Goal: Check status: Check status

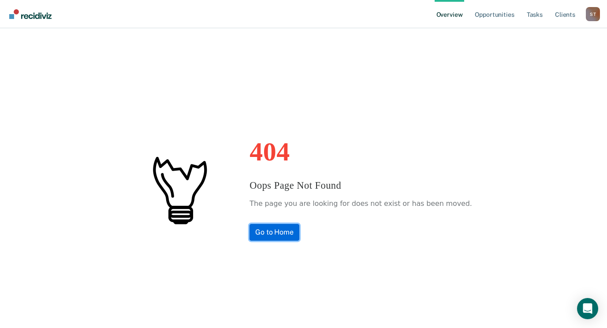
click at [289, 232] on link "Go to Home" at bounding box center [274, 232] width 50 height 17
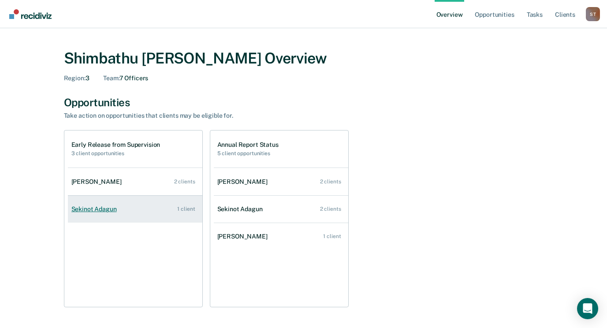
click at [114, 212] on div "Sekinot Adagun" at bounding box center [95, 208] width 49 height 7
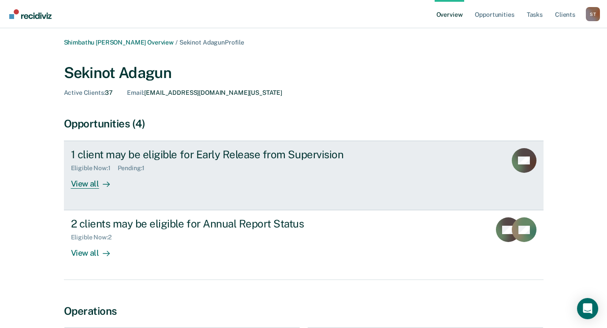
click at [92, 183] on div "View all" at bounding box center [95, 180] width 49 height 17
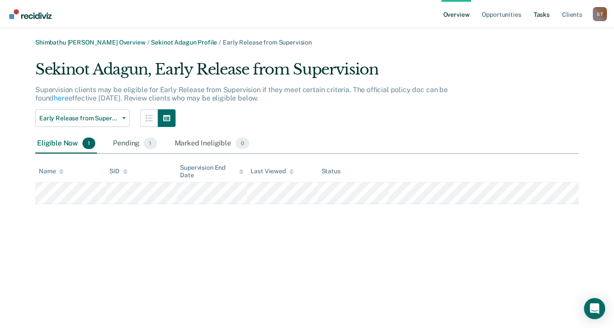
click at [545, 13] on link "Tasks" at bounding box center [541, 14] width 19 height 28
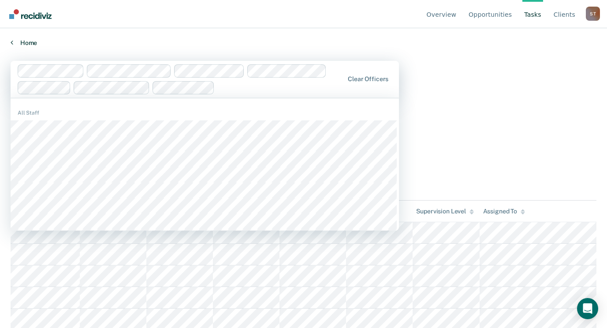
click at [27, 44] on link "Home" at bounding box center [304, 43] width 586 height 8
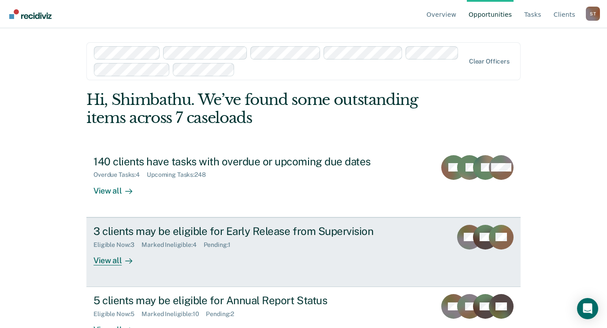
click at [101, 260] on div "View all" at bounding box center [117, 256] width 49 height 17
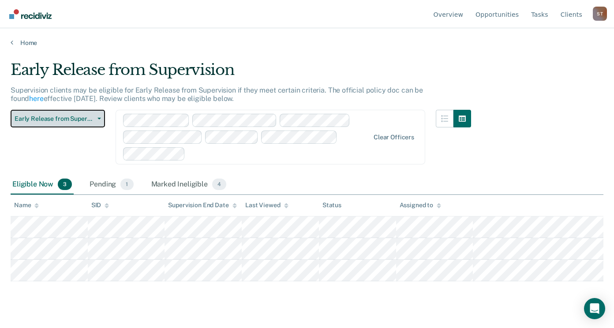
click at [97, 119] on icon "button" at bounding box center [99, 119] width 4 height 2
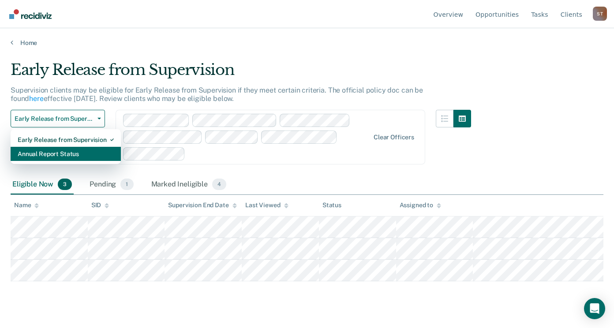
click at [77, 152] on div "Annual Report Status" at bounding box center [66, 154] width 96 height 14
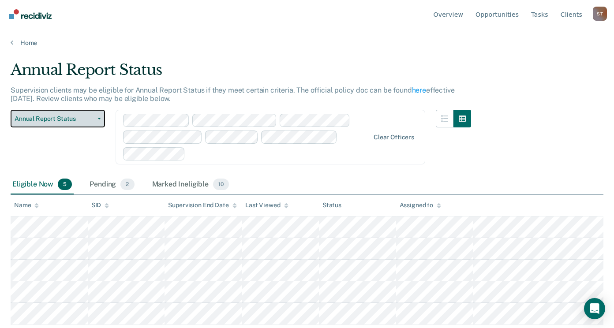
click at [56, 117] on span "Annual Report Status" at bounding box center [54, 118] width 79 height 7
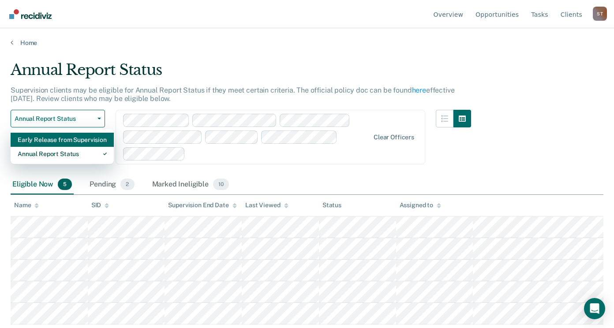
click at [50, 138] on div "Early Release from Supervision" at bounding box center [62, 140] width 89 height 14
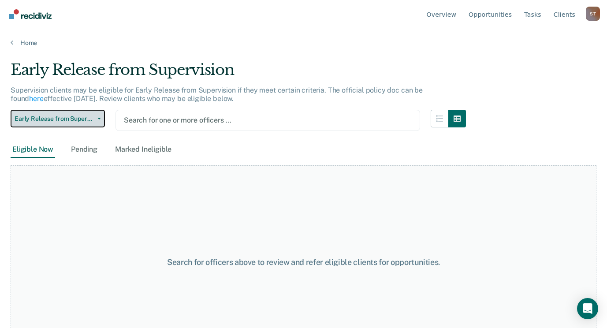
click at [56, 118] on span "Early Release from Supervision" at bounding box center [54, 118] width 79 height 7
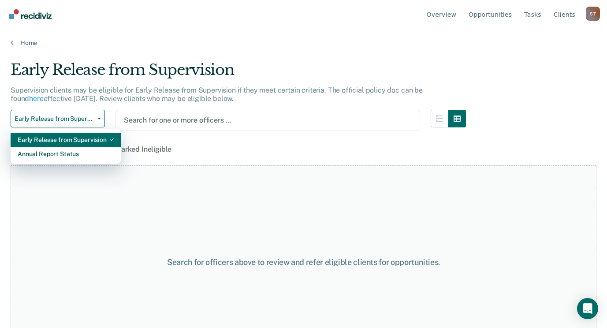
click at [49, 136] on div "Early Release from Supervision" at bounding box center [66, 140] width 96 height 14
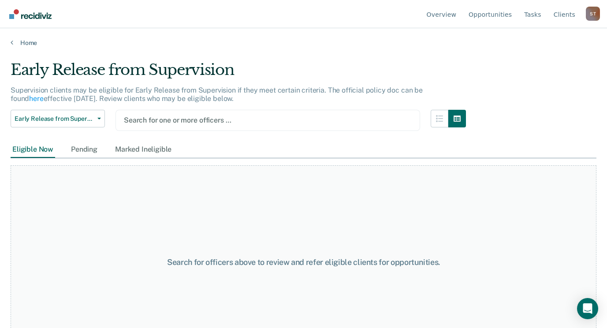
click at [40, 150] on div "Eligible Now" at bounding box center [33, 149] width 45 height 16
click at [101, 120] on button "Early Release from Supervision" at bounding box center [58, 119] width 94 height 18
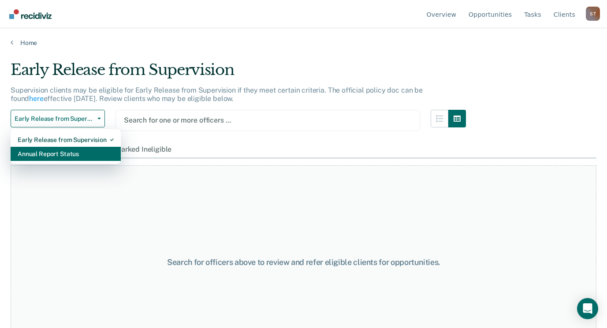
click at [68, 151] on div "Annual Report Status" at bounding box center [66, 154] width 96 height 14
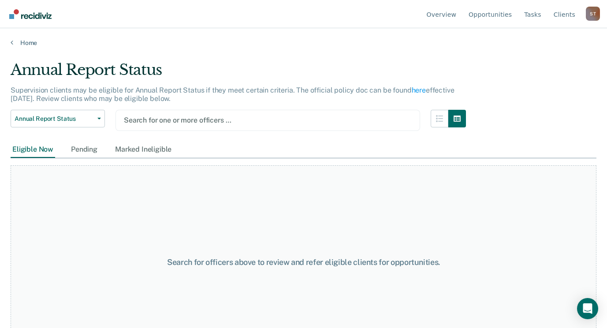
click at [227, 121] on div at bounding box center [268, 120] width 288 height 10
